Goal: Find specific page/section: Find specific page/section

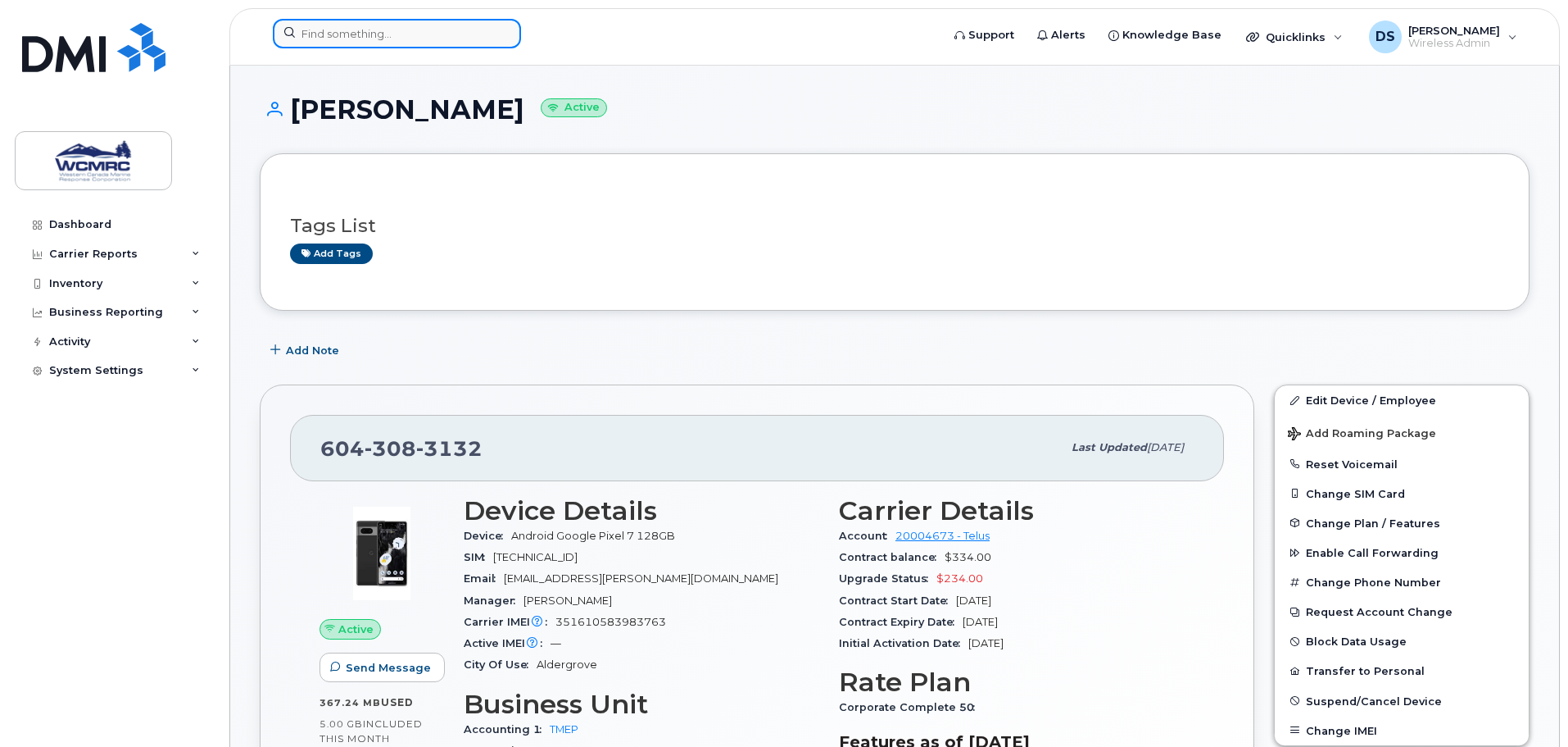
click at [358, 44] on input at bounding box center [397, 34] width 248 height 30
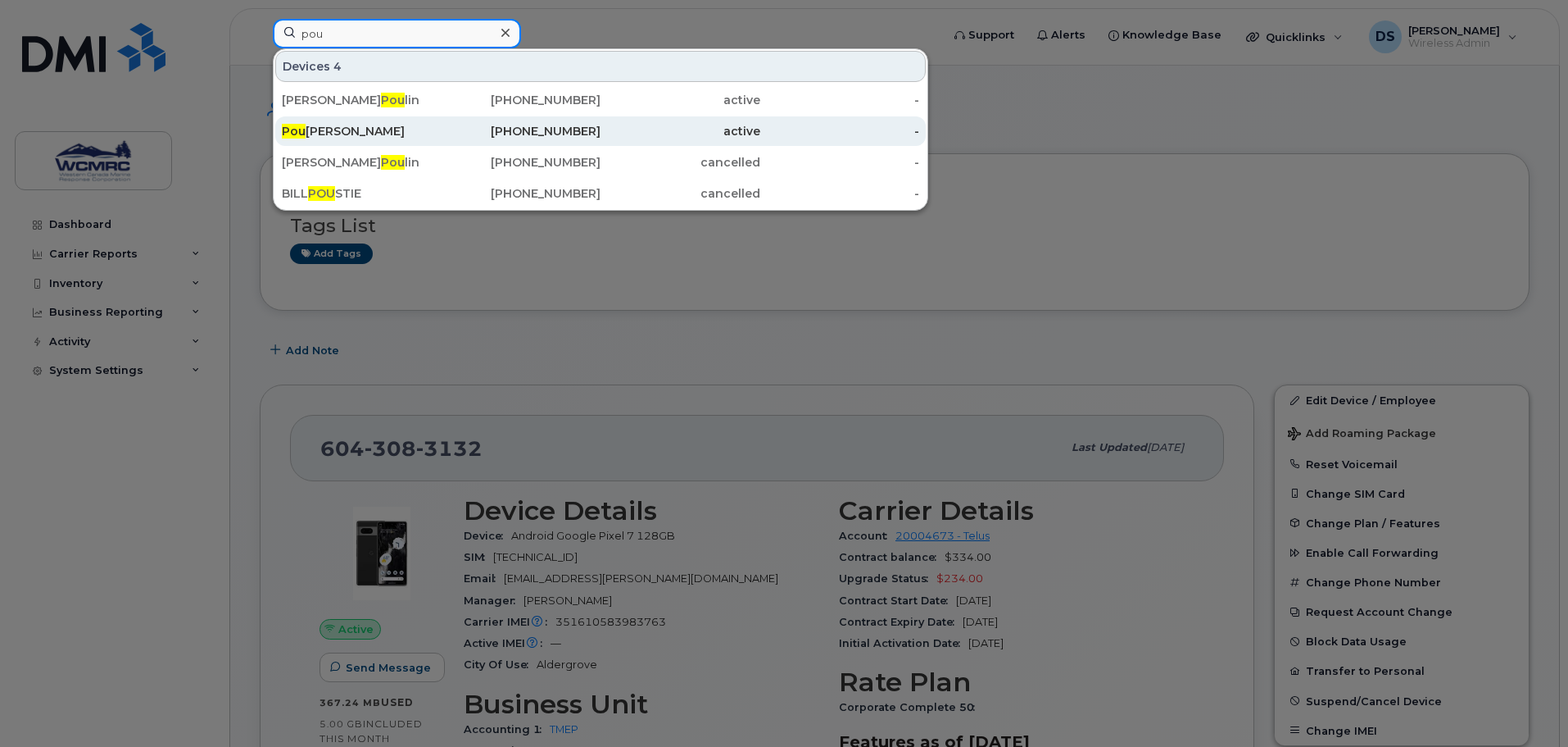
type input "pou"
click at [382, 131] on div "Pou [PERSON_NAME]" at bounding box center [362, 131] width 160 height 16
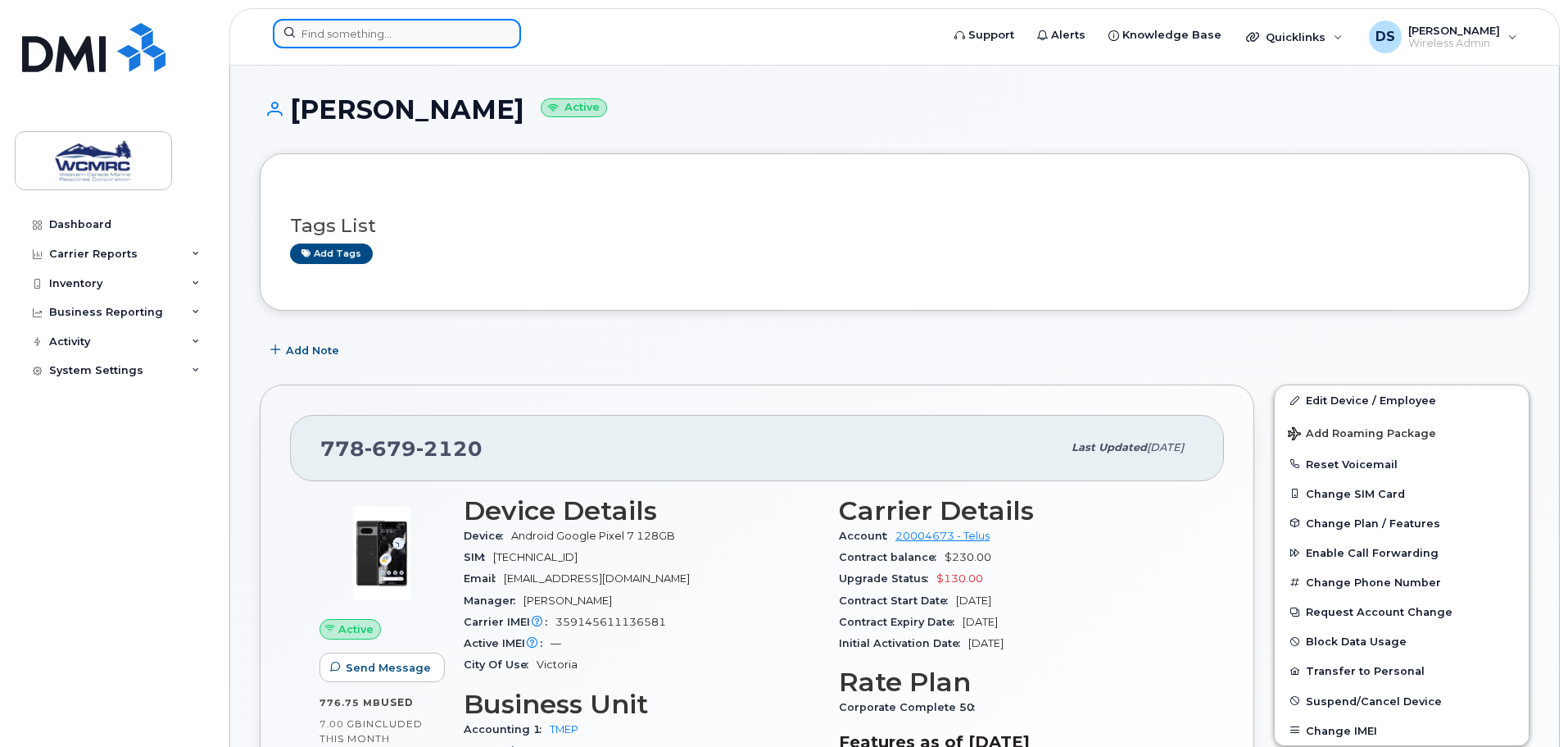
click at [347, 38] on input at bounding box center [397, 34] width 248 height 30
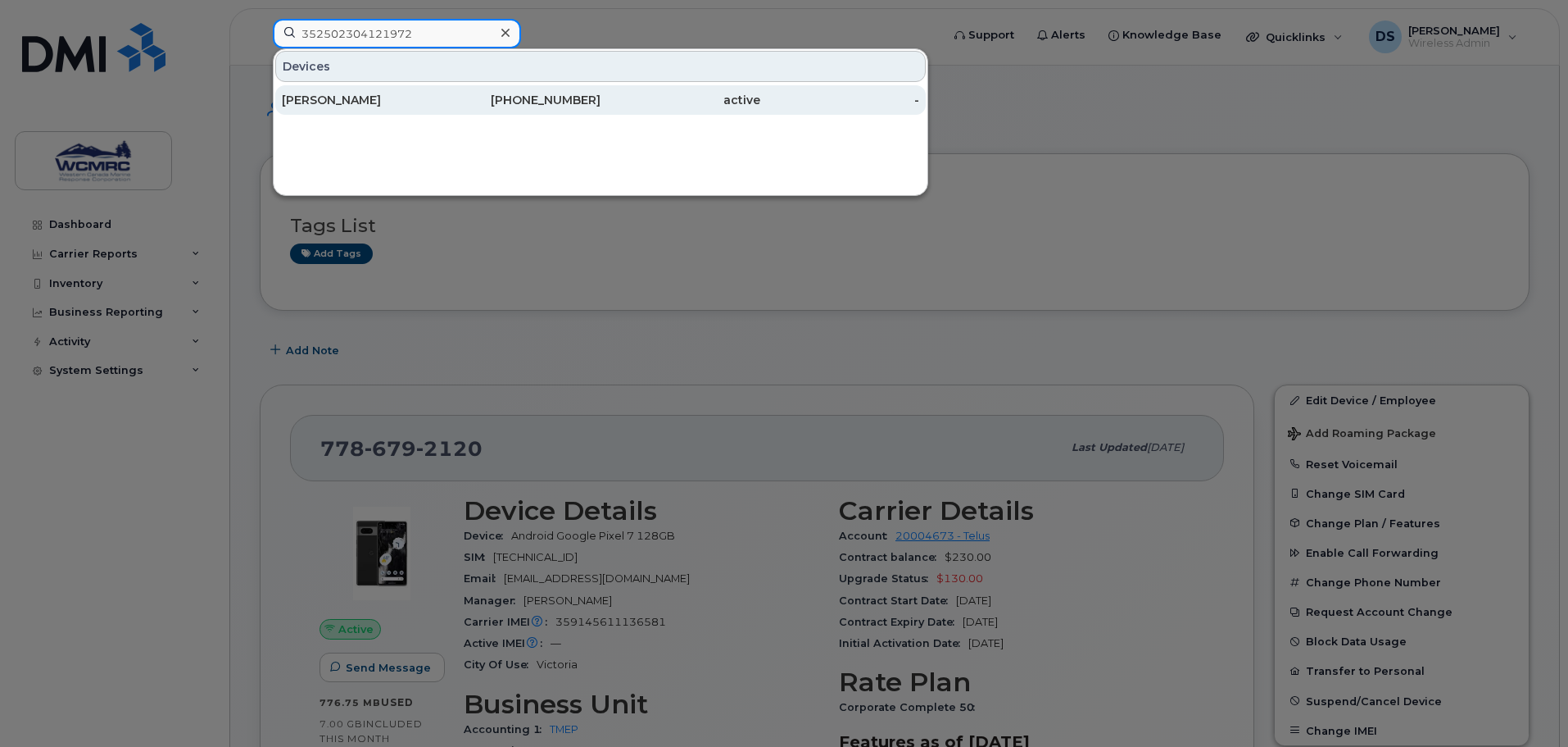
type input "352502304121972"
click at [350, 100] on div "[PERSON_NAME]" at bounding box center [362, 100] width 160 height 16
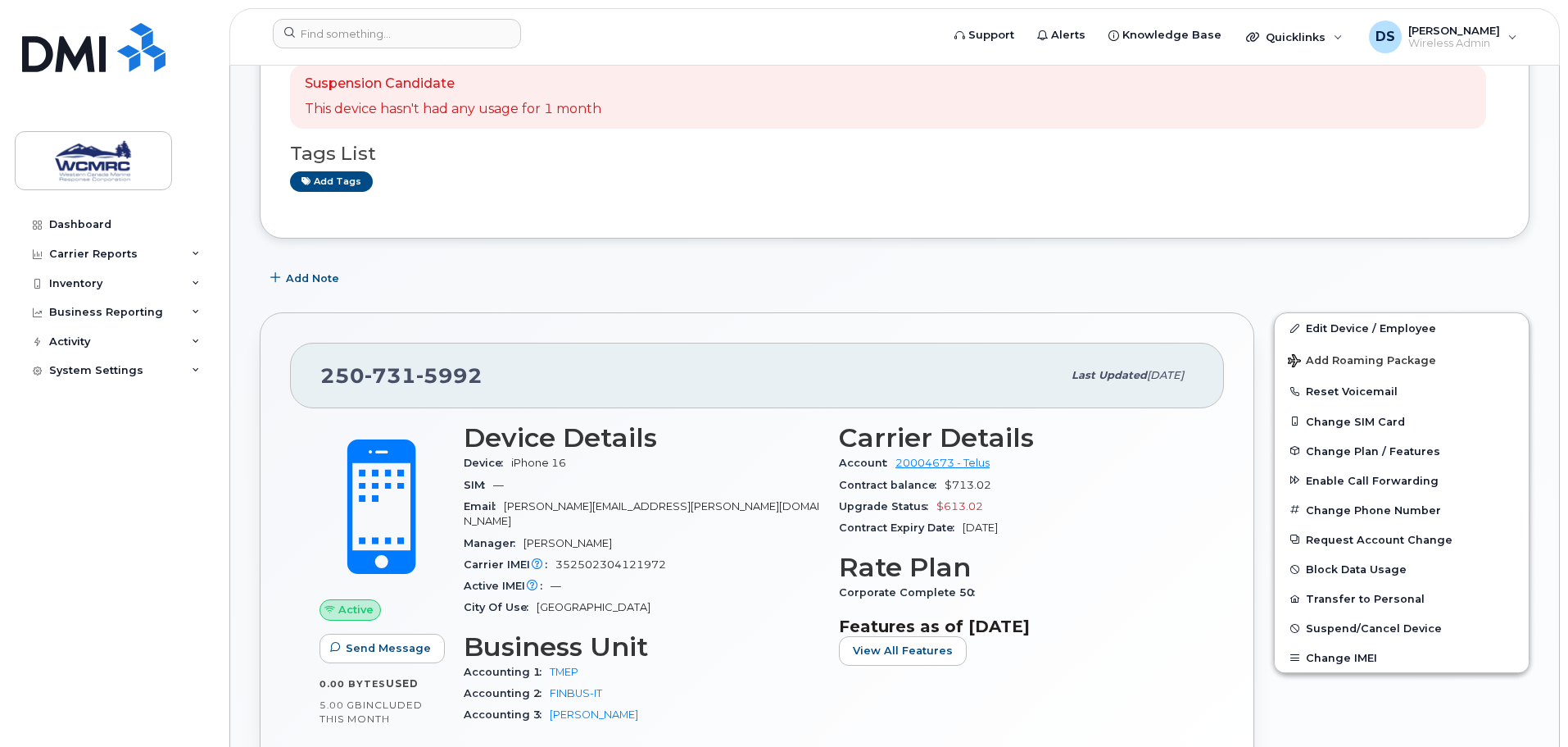
scroll to position [164, 0]
